Goal: Task Accomplishment & Management: Use online tool/utility

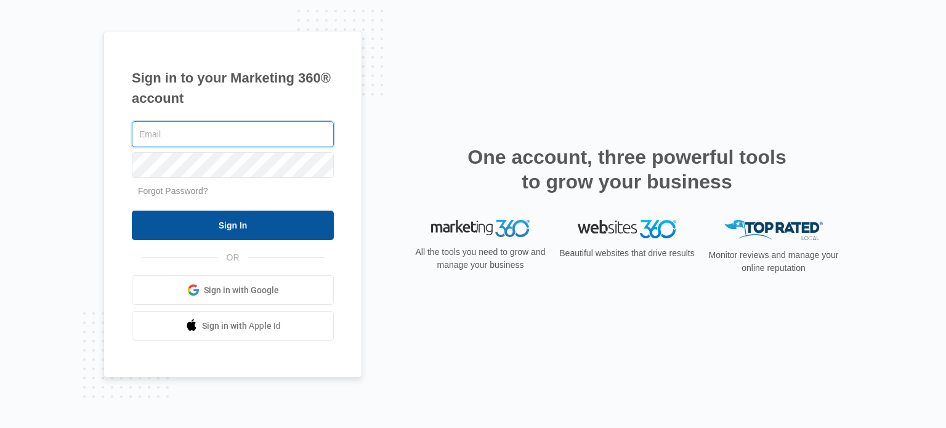
type input "Magonzales@paradisepointanimalhospital.com"
click at [234, 227] on input "Sign In" at bounding box center [233, 226] width 202 height 30
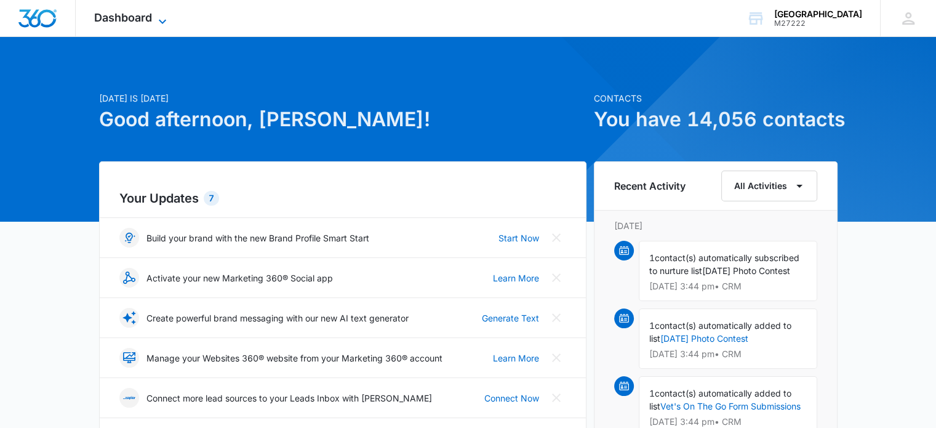
click at [151, 15] on span "Dashboard" at bounding box center [123, 17] width 58 height 13
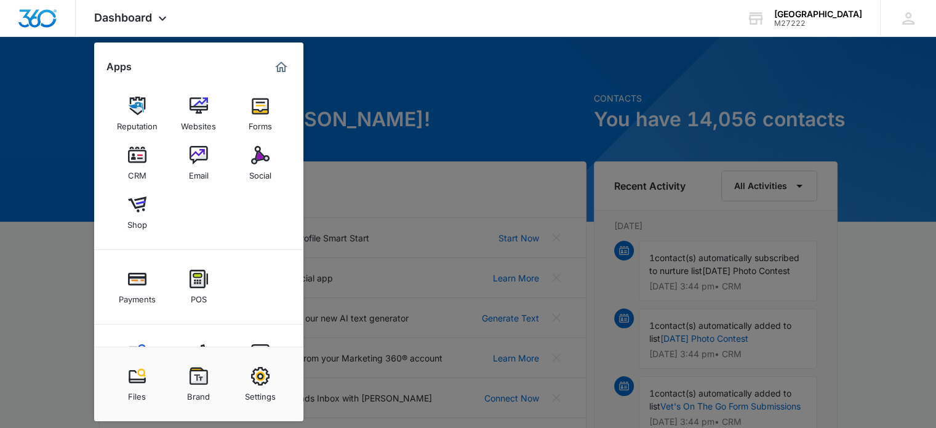
click at [209, 155] on link "Email" at bounding box center [198, 163] width 47 height 47
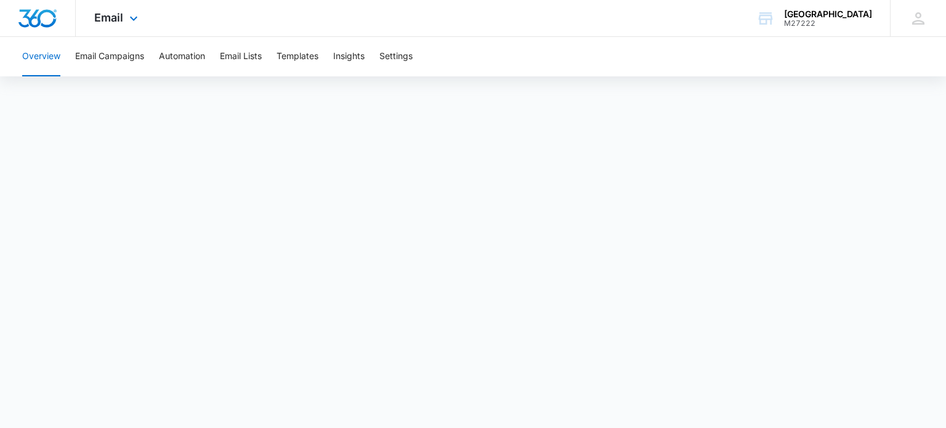
click at [118, 9] on div "Email Apps Reputation Websites Forms CRM Email Social Shop Payments POS Content…" at bounding box center [118, 18] width 84 height 36
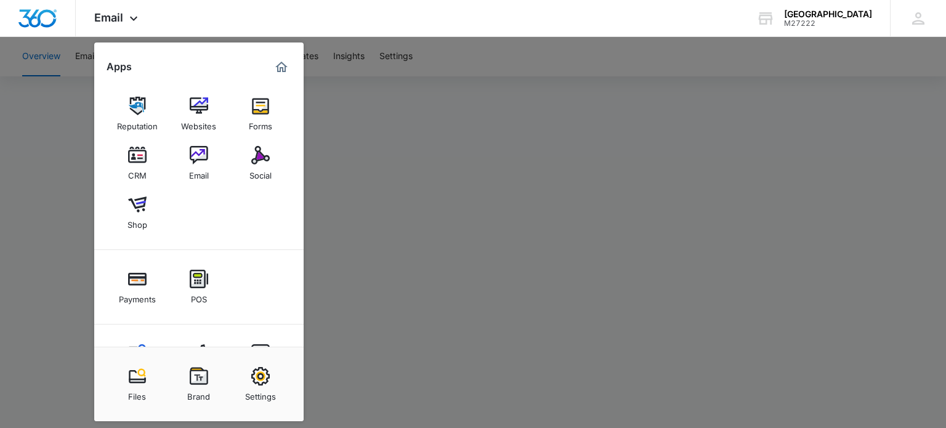
click at [256, 158] on img at bounding box center [260, 155] width 18 height 18
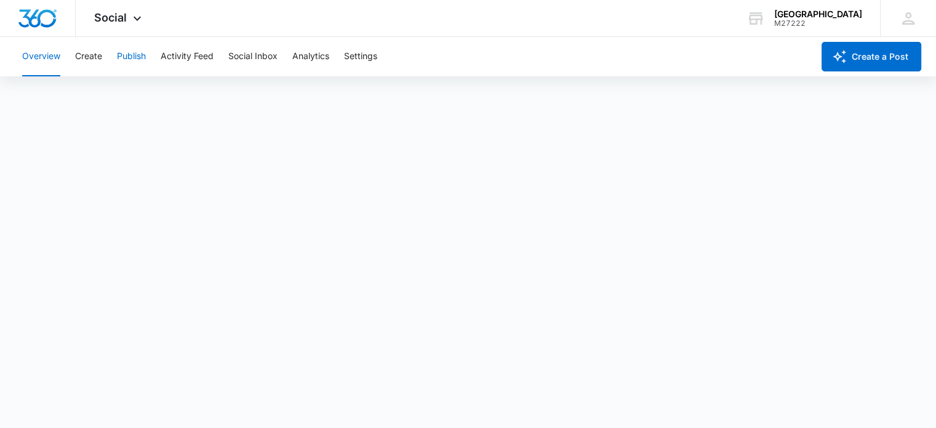
click at [138, 57] on button "Publish" at bounding box center [131, 56] width 29 height 39
click at [510, 50] on div "Overview Create Publish Activity Feed Social Inbox Analytics Settings" at bounding box center [414, 56] width 798 height 39
click at [497, 50] on div "Overview Create Publish Activity Feed Social Inbox Analytics Settings" at bounding box center [414, 56] width 798 height 39
click at [135, 58] on button "Publish" at bounding box center [131, 56] width 29 height 39
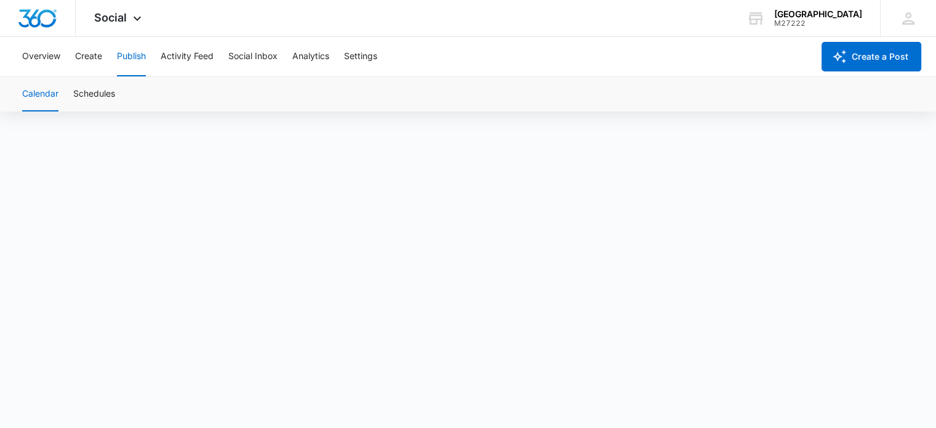
scroll to position [9, 0]
click at [44, 62] on button "Overview" at bounding box center [41, 56] width 38 height 39
click at [114, 22] on span "Social" at bounding box center [110, 17] width 33 height 13
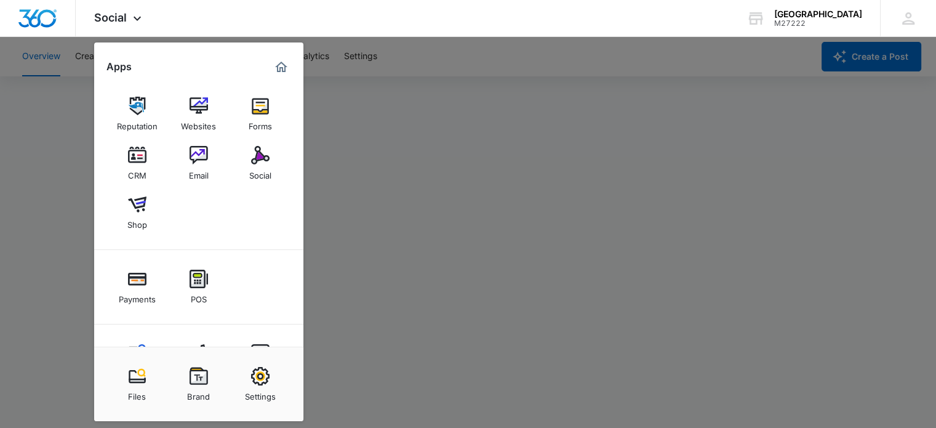
click at [534, 42] on div at bounding box center [468, 214] width 936 height 428
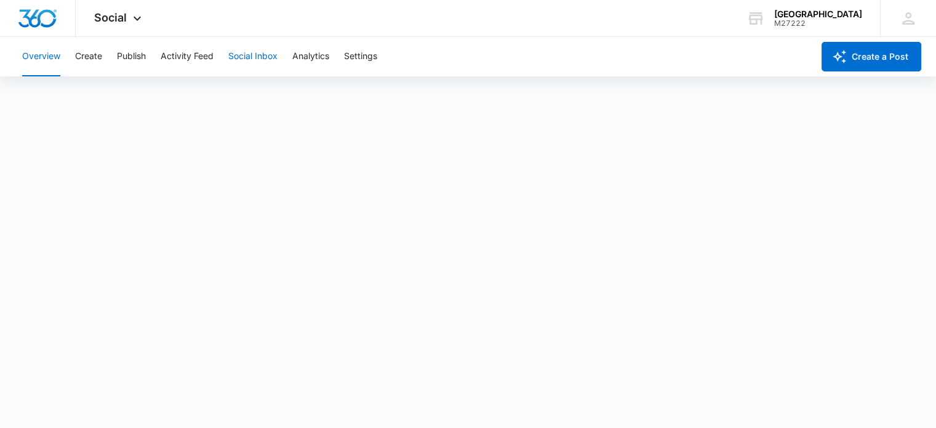
click at [251, 55] on button "Social Inbox" at bounding box center [252, 56] width 49 height 39
click at [123, 12] on span "Social" at bounding box center [110, 17] width 33 height 13
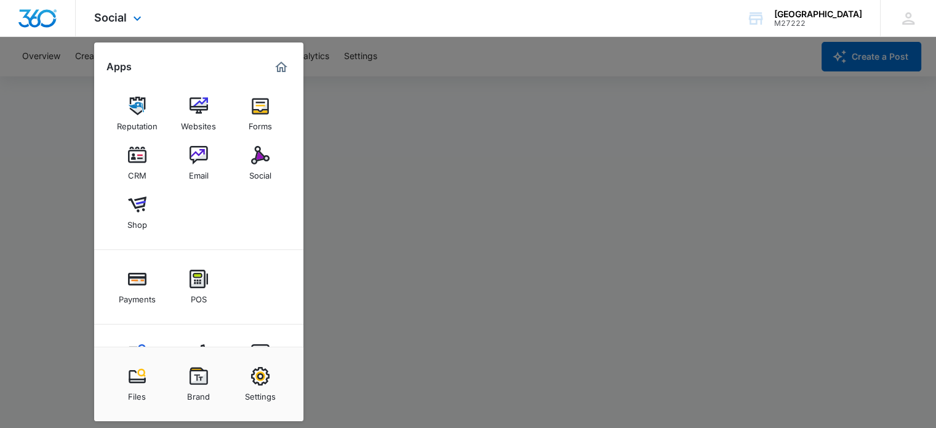
click at [416, 17] on div "Social Apps Reputation Websites Forms CRM Email Social Shop Payments POS Conten…" at bounding box center [468, 18] width 936 height 37
click at [135, 21] on icon at bounding box center [137, 21] width 7 height 4
